Goal: Subscribe to service/newsletter

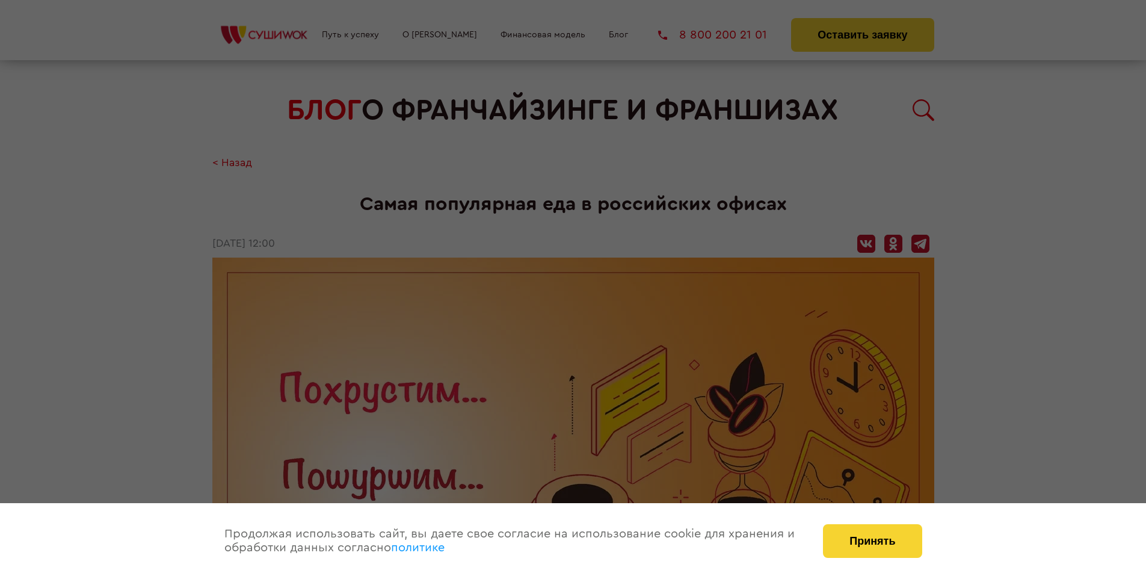
scroll to position [1305, 0]
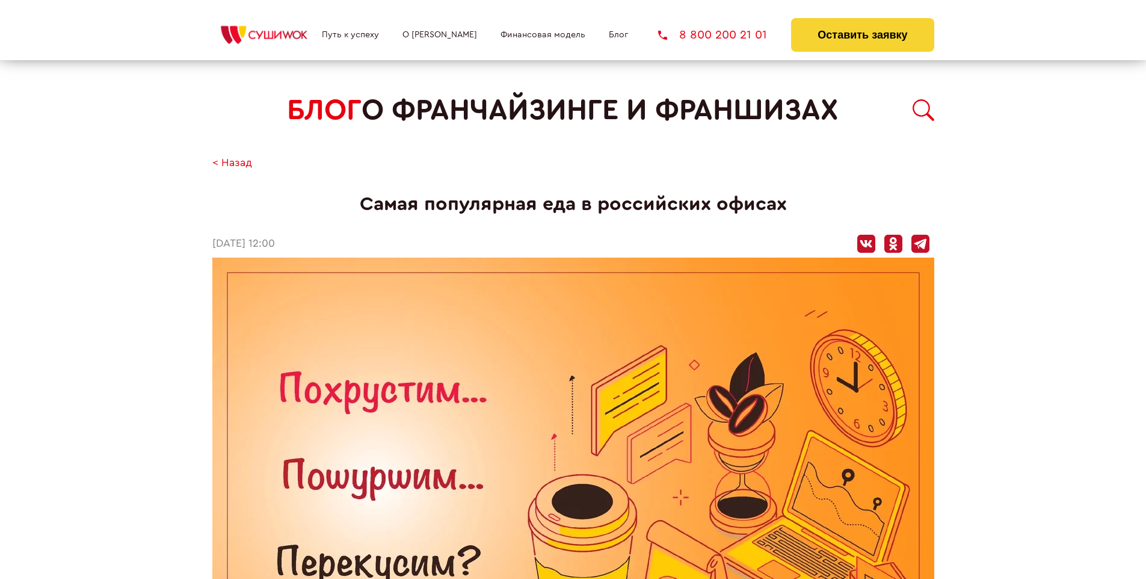
scroll to position [1305, 0]
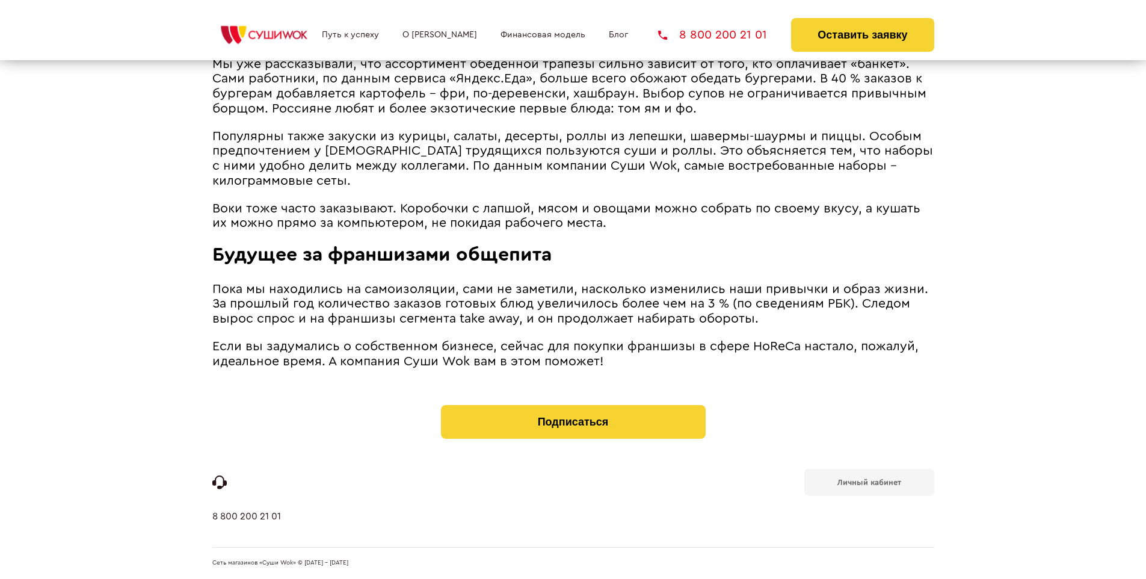
click at [869, 481] on b "Личный кабинет" at bounding box center [869, 482] width 64 height 8
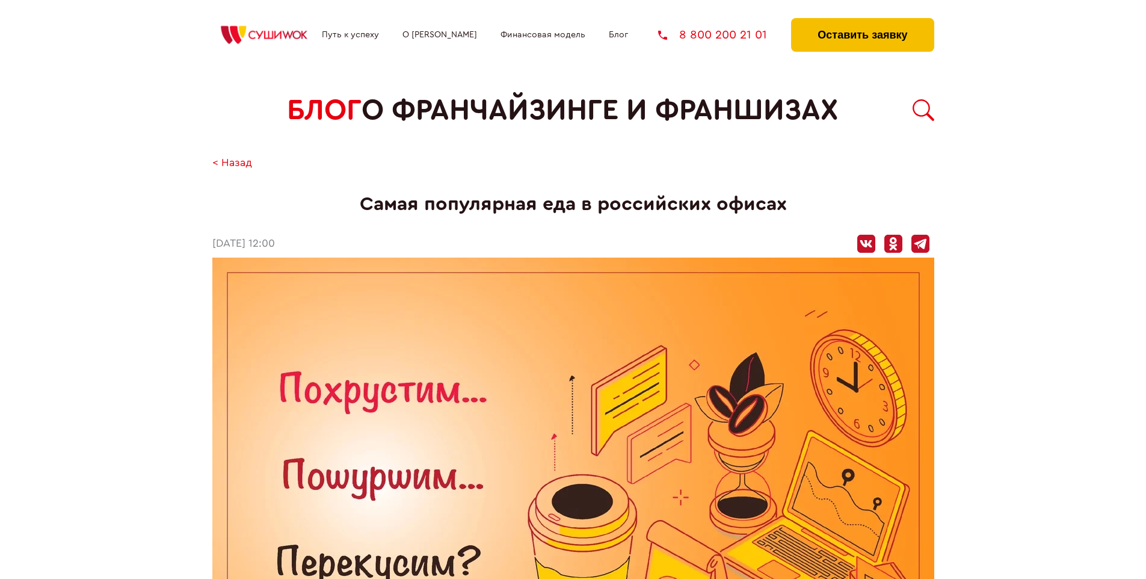
click at [862, 21] on button "Оставить заявку" at bounding box center [862, 35] width 143 height 34
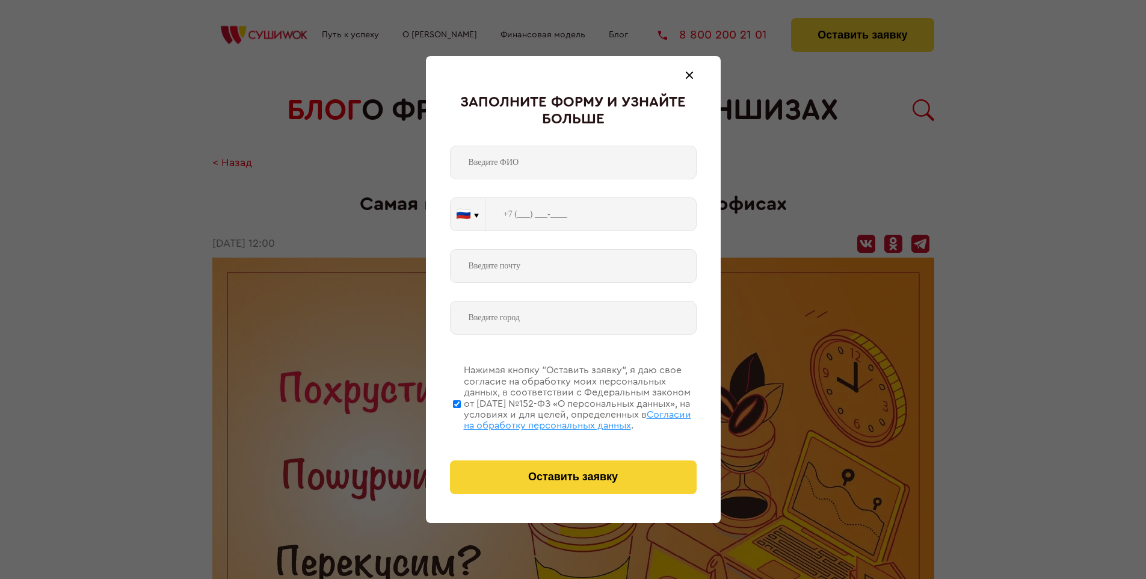
click at [558, 418] on span "Согласии на обработку персональных данных" at bounding box center [577, 420] width 227 height 20
click at [461, 418] on input "Нажимая кнопку “Оставить заявку”, я даю свое согласие на обработку моих персона…" at bounding box center [457, 404] width 8 height 96
checkbox input "false"
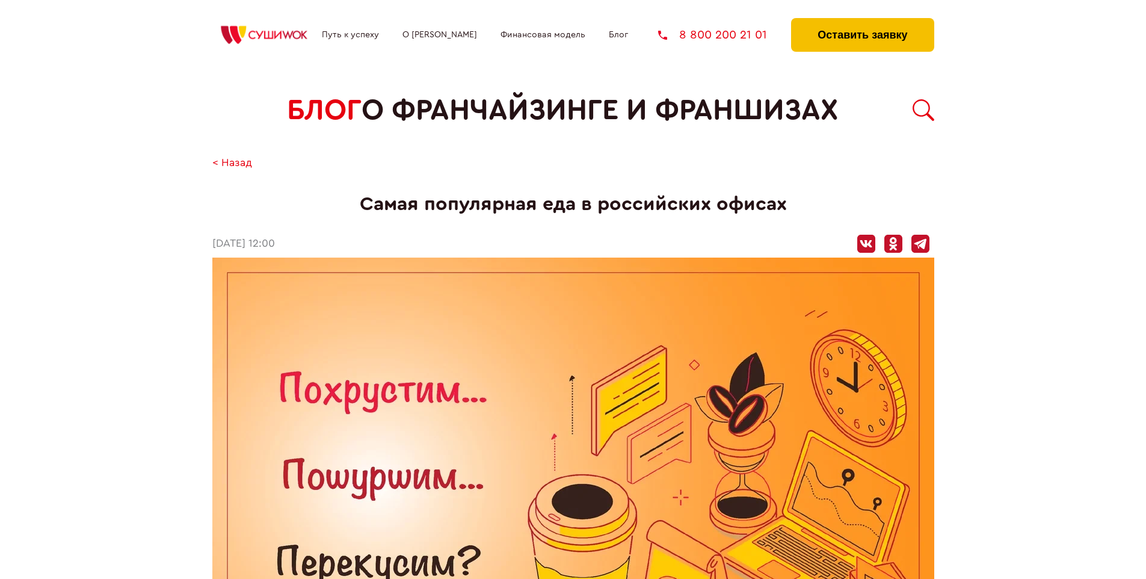
click at [862, 21] on button "Оставить заявку" at bounding box center [862, 35] width 143 height 34
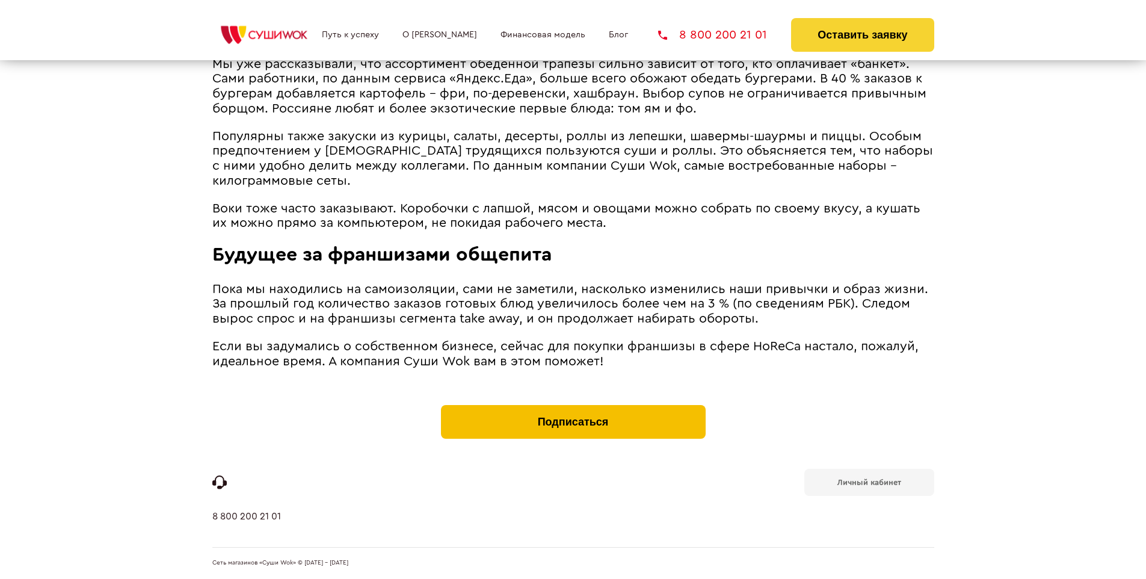
click at [573, 408] on button "Подписаться" at bounding box center [573, 422] width 265 height 34
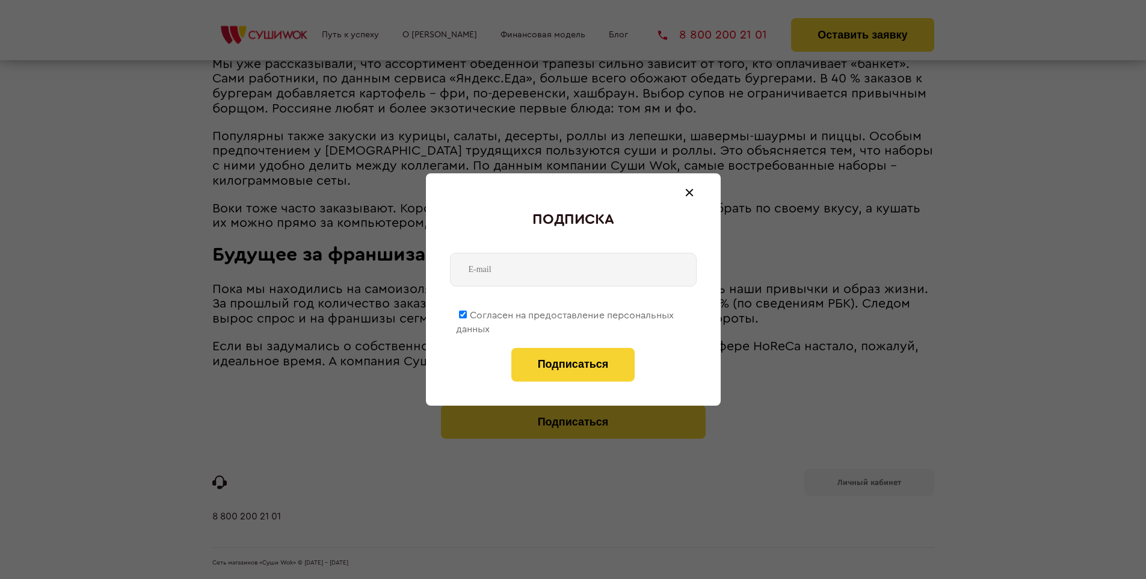
click at [565, 313] on span "Согласен на предоставление персональных данных" at bounding box center [565, 321] width 218 height 23
click at [467, 313] on input "Согласен на предоставление персональных данных" at bounding box center [463, 314] width 8 height 8
checkbox input "false"
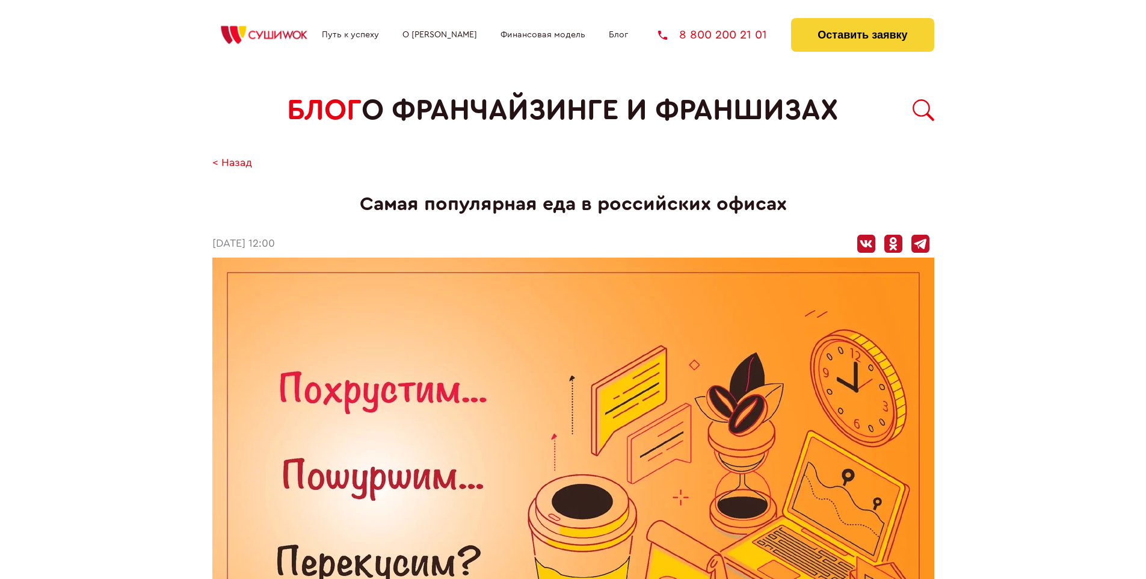
scroll to position [1305, 0]
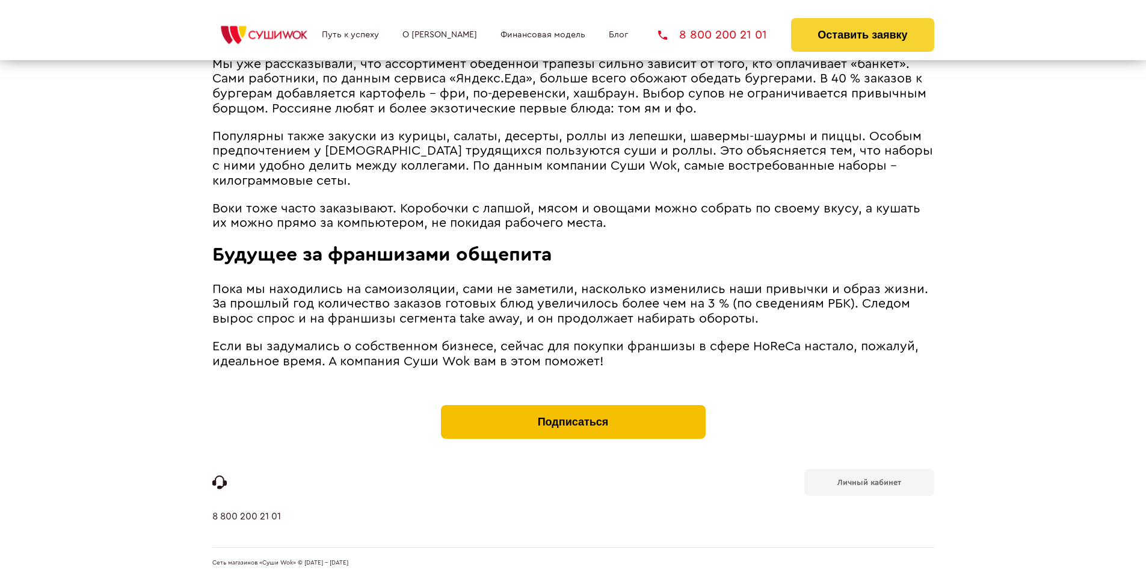
click at [573, 408] on button "Подписаться" at bounding box center [573, 422] width 265 height 34
